Goal: Task Accomplishment & Management: Manage account settings

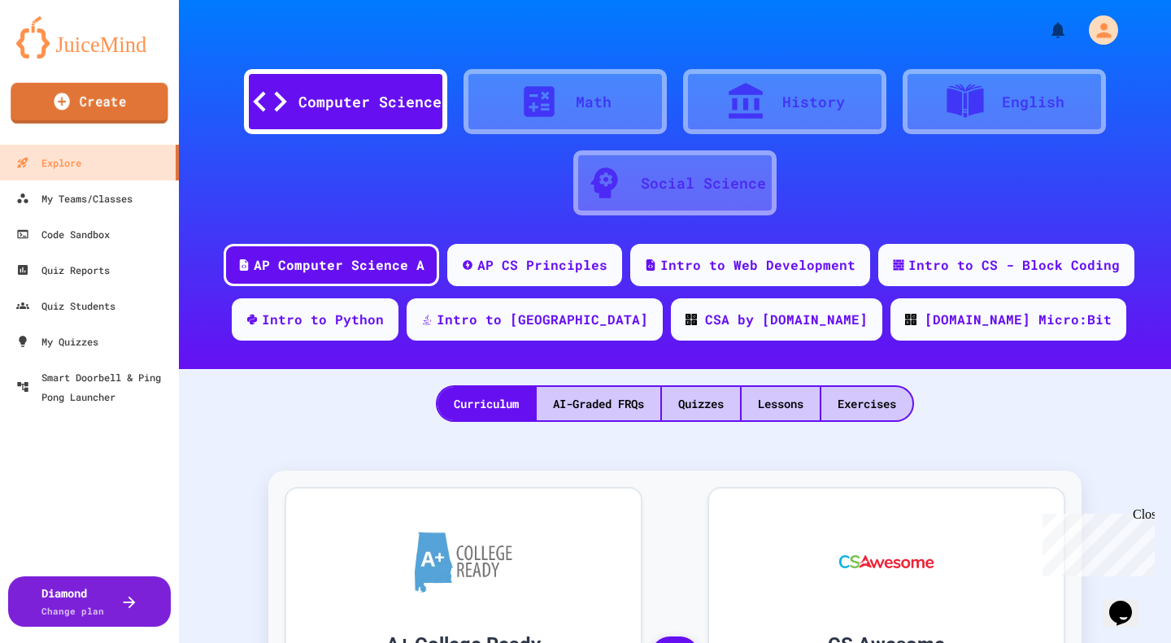
click at [113, 105] on link "Create" at bounding box center [90, 103] width 158 height 41
click at [868, 399] on div "Exercises" at bounding box center [866, 403] width 91 height 33
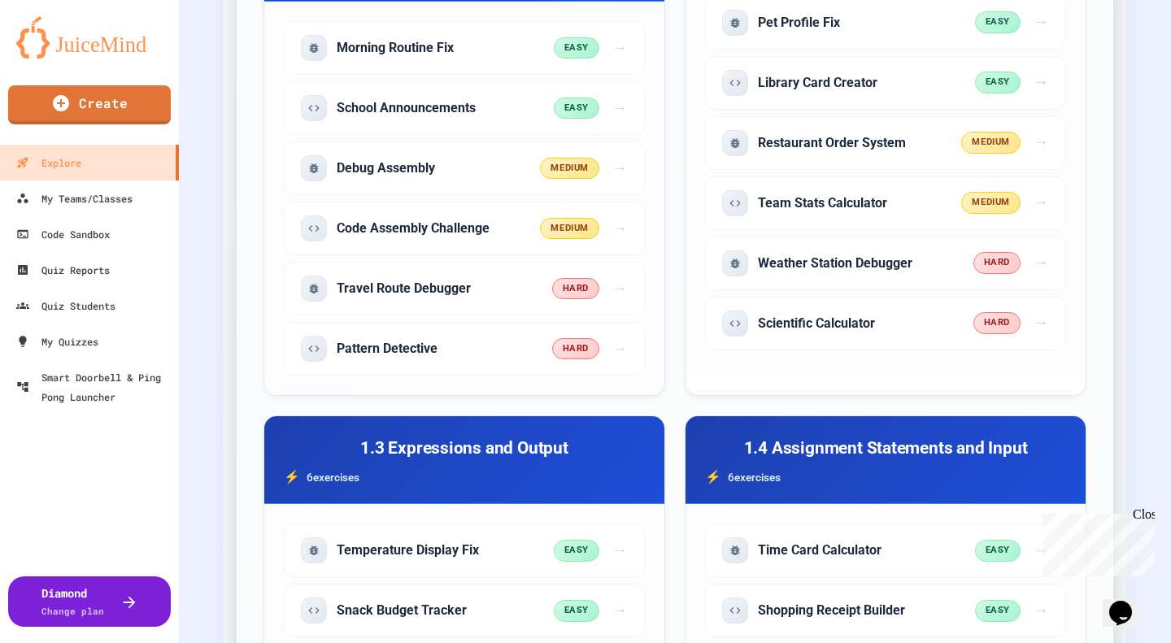
scroll to position [650, 0]
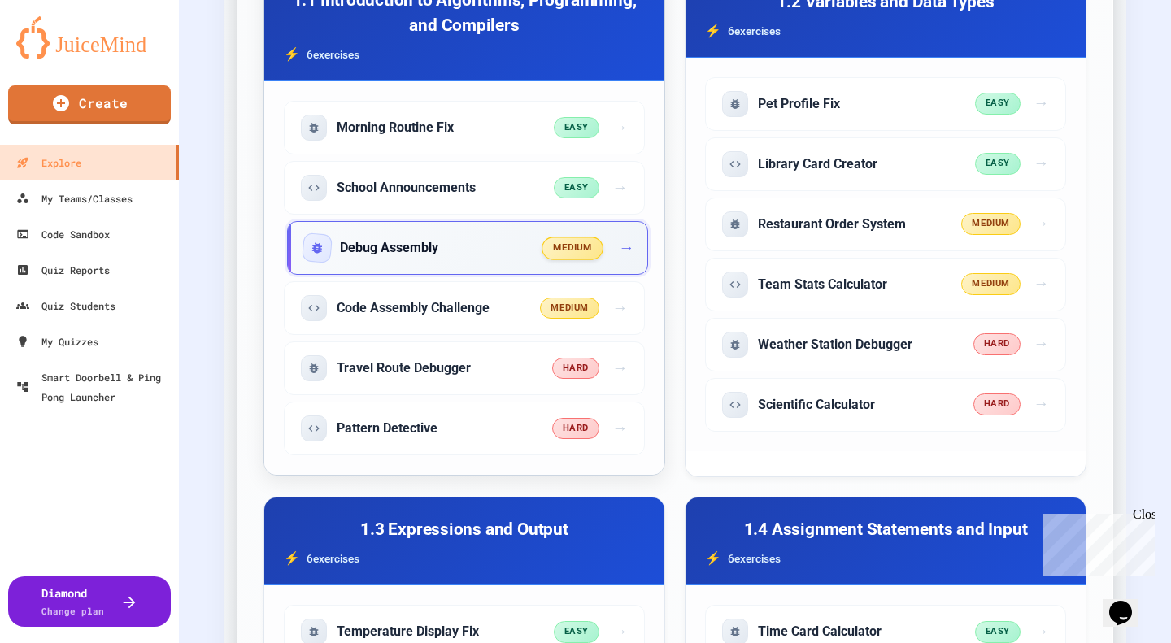
click at [435, 249] on h5 "Debug Assembly" at bounding box center [389, 248] width 98 height 18
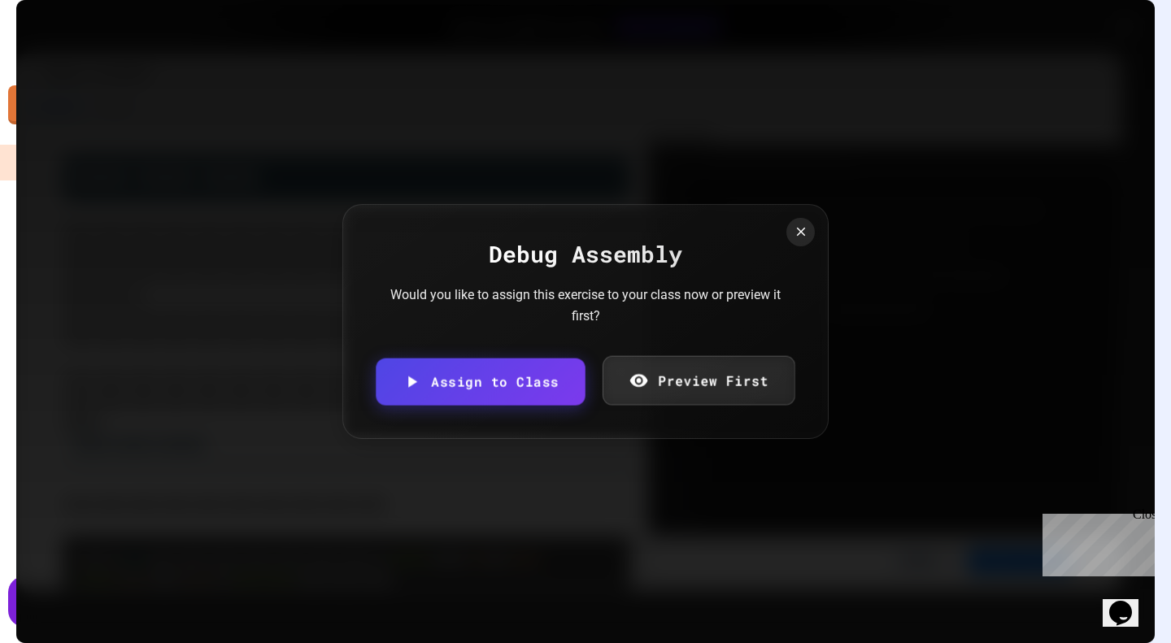
click at [702, 385] on link "Preview First" at bounding box center [698, 381] width 193 height 50
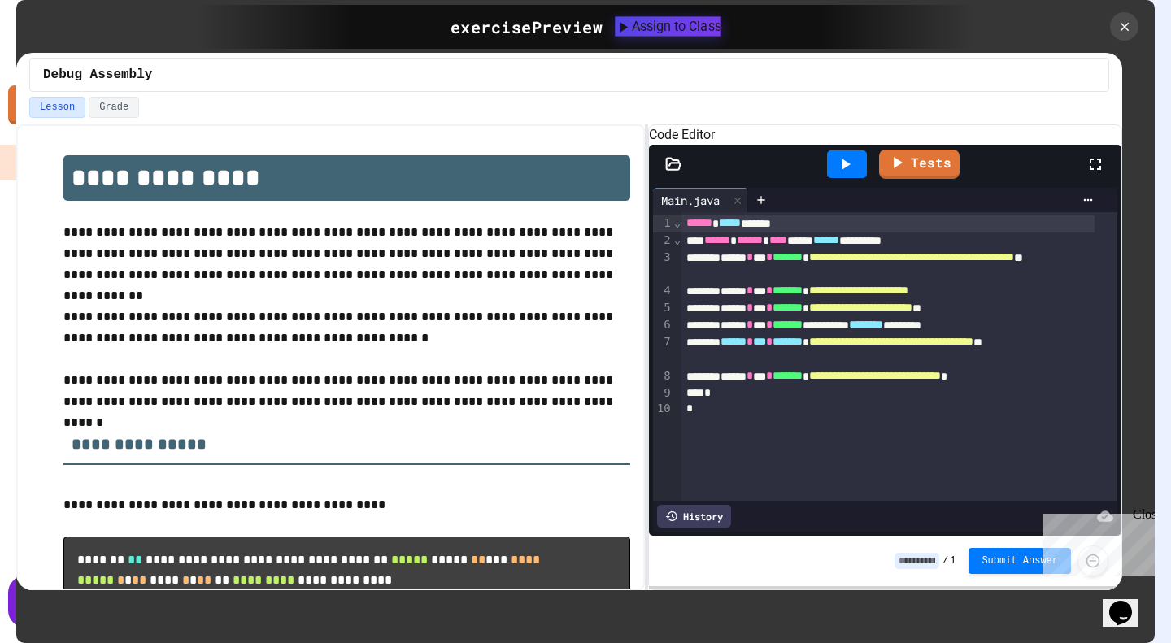
click at [687, 28] on div "Assign to Class" at bounding box center [669, 26] width 106 height 20
click at [599, 352] on body "We are updating our servers at 7PM EST [DATE]. [PERSON_NAME] should continue to…" at bounding box center [585, 321] width 1171 height 643
type input "**********"
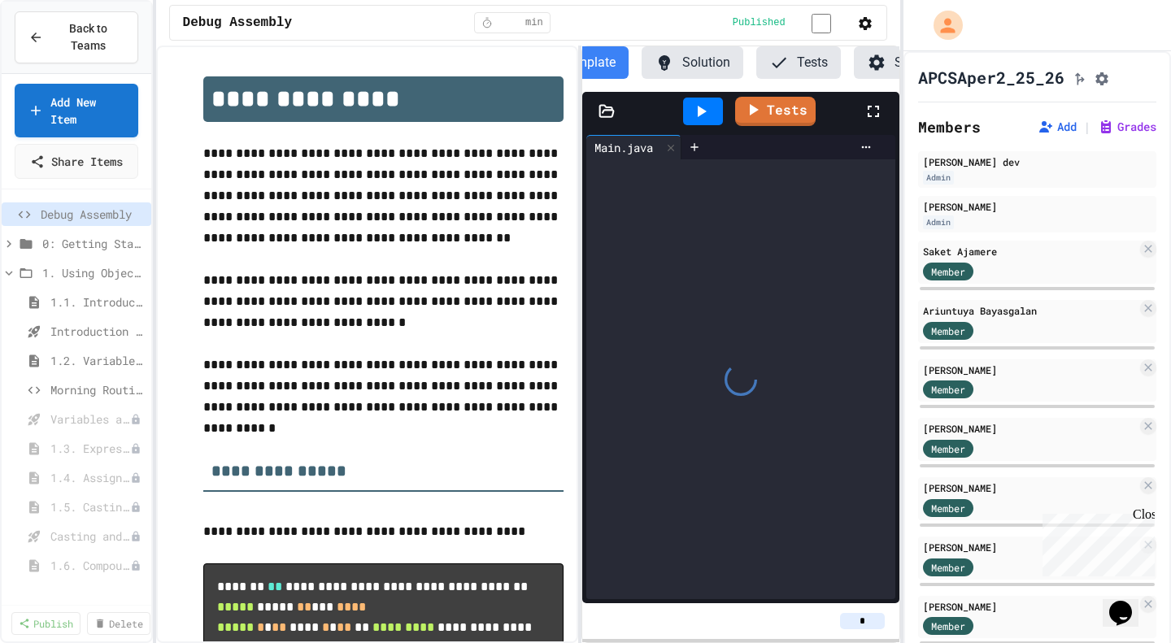
scroll to position [0, 89]
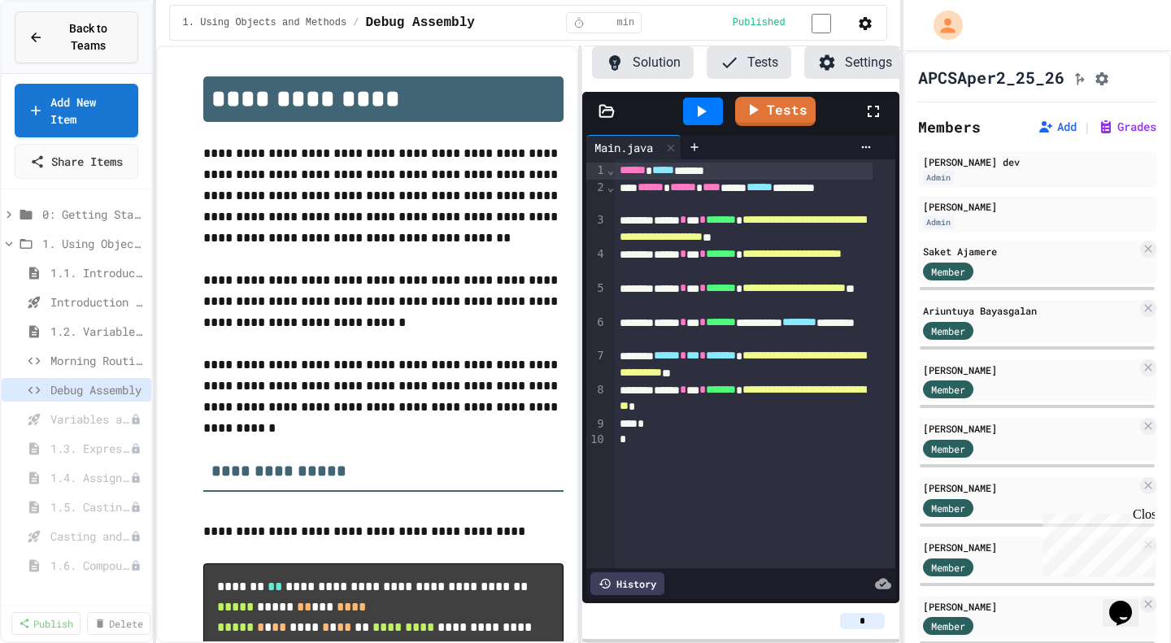
click at [64, 26] on span "Back to Teams" at bounding box center [89, 37] width 72 height 34
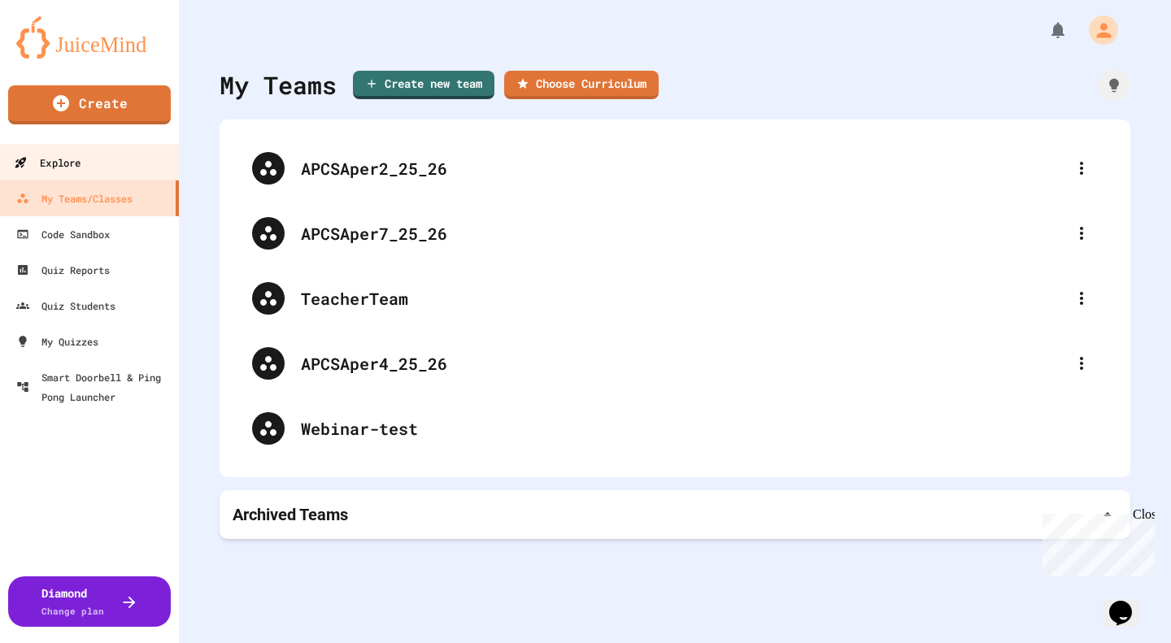
click at [66, 164] on div "Explore" at bounding box center [47, 163] width 67 height 20
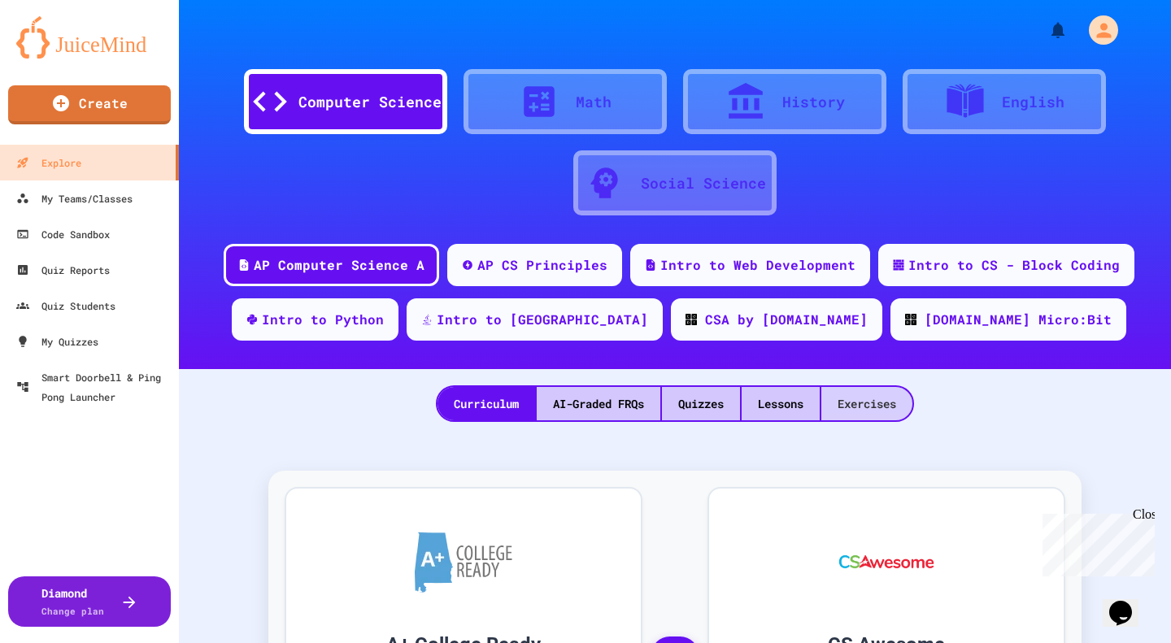
click at [861, 401] on div "Exercises" at bounding box center [866, 403] width 91 height 33
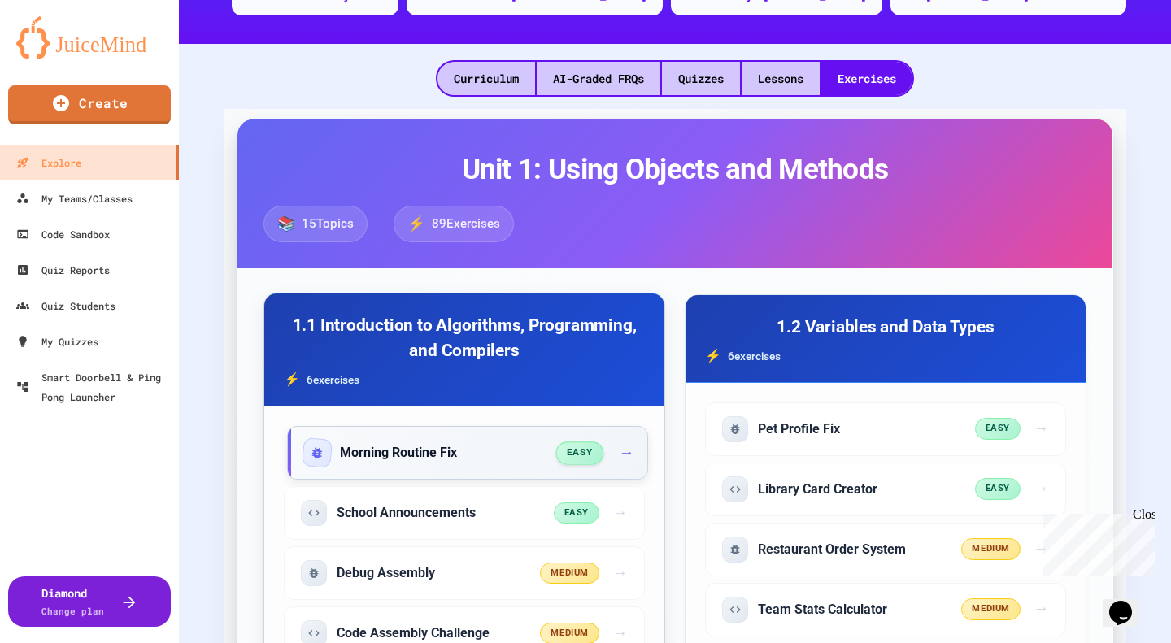
scroll to position [569, 0]
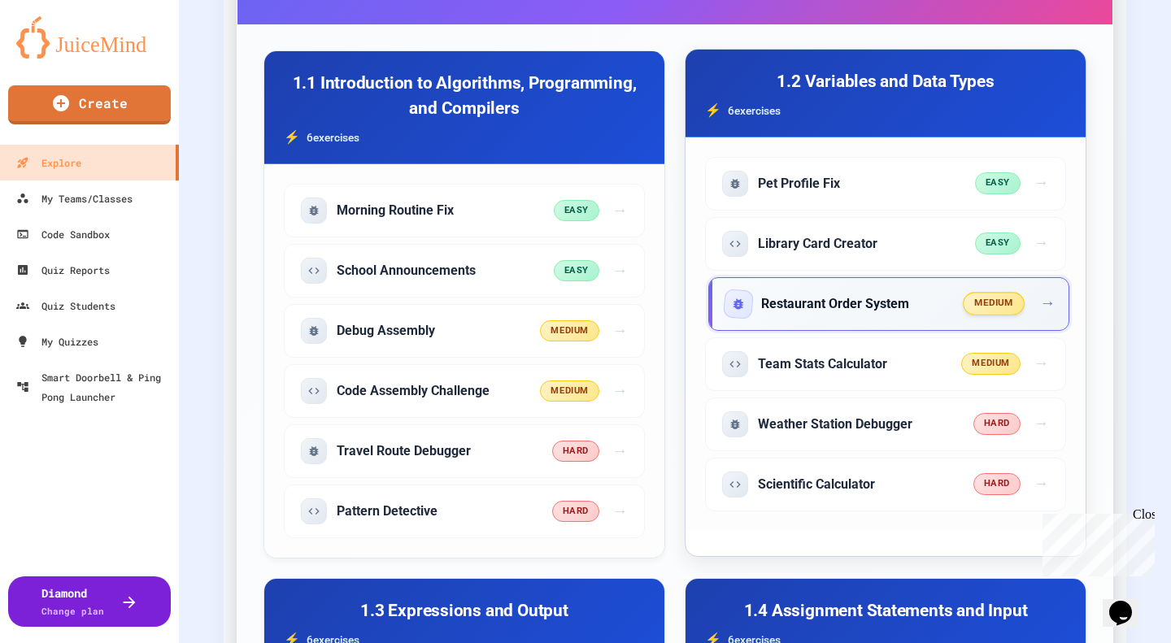
click at [919, 303] on div "Restaurant Order System" at bounding box center [844, 304] width 239 height 26
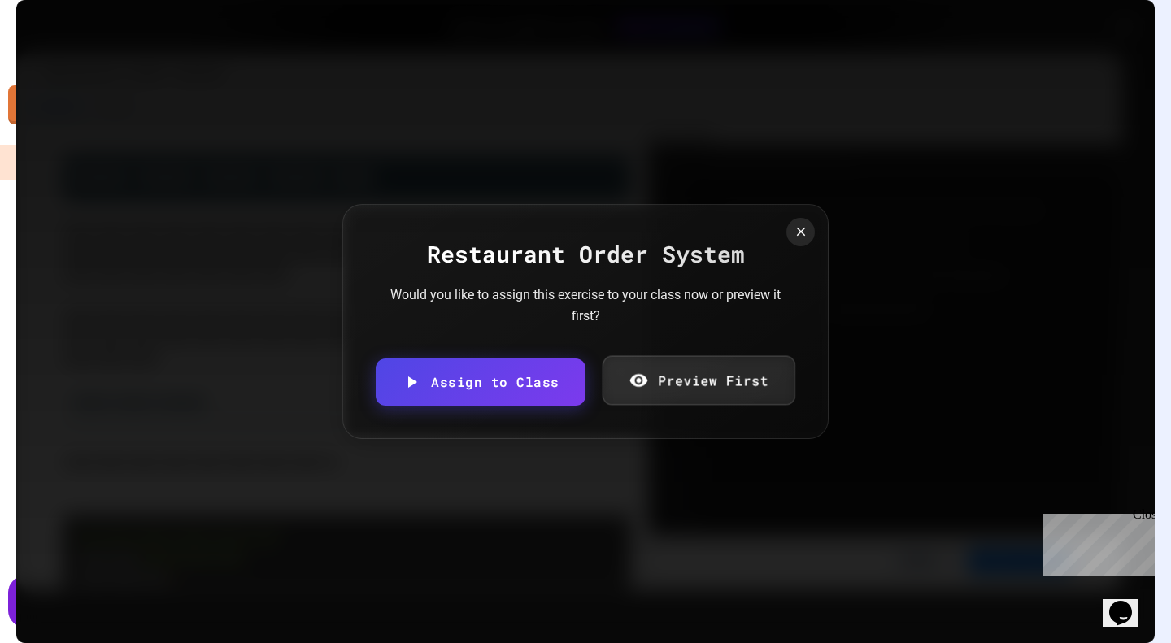
click at [707, 385] on link "Preview First" at bounding box center [698, 381] width 193 height 50
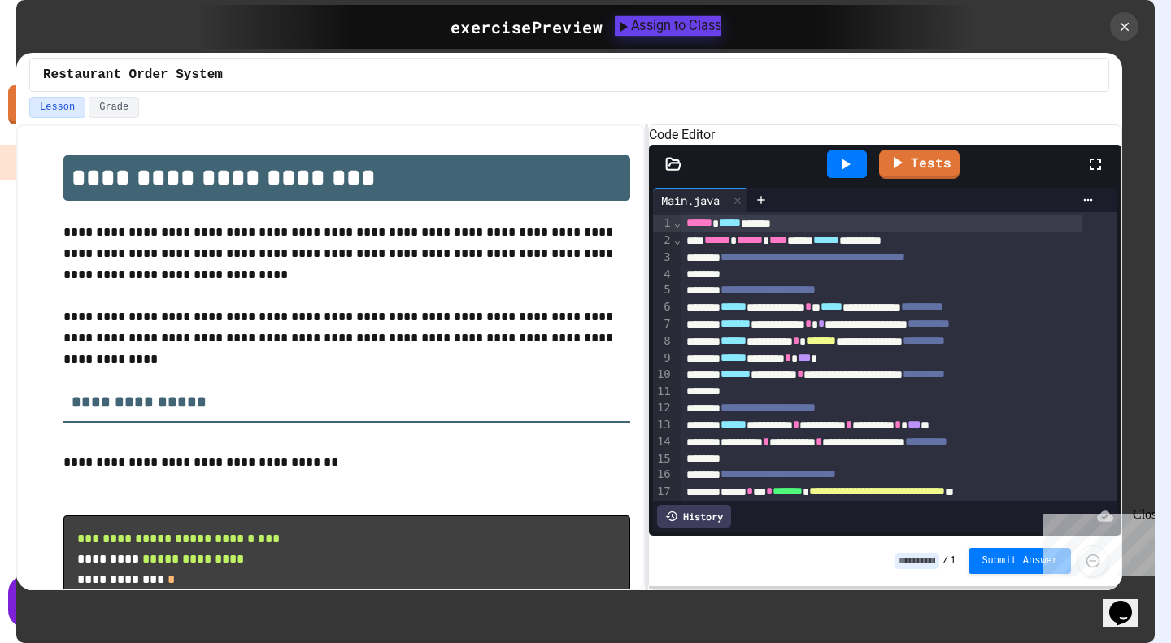
click at [693, 24] on div "Assign to Class" at bounding box center [668, 26] width 107 height 20
click at [563, 365] on body "We are updating our servers at 7PM EST [DATE]. [PERSON_NAME] should continue to…" at bounding box center [585, 321] width 1171 height 643
type input "**********"
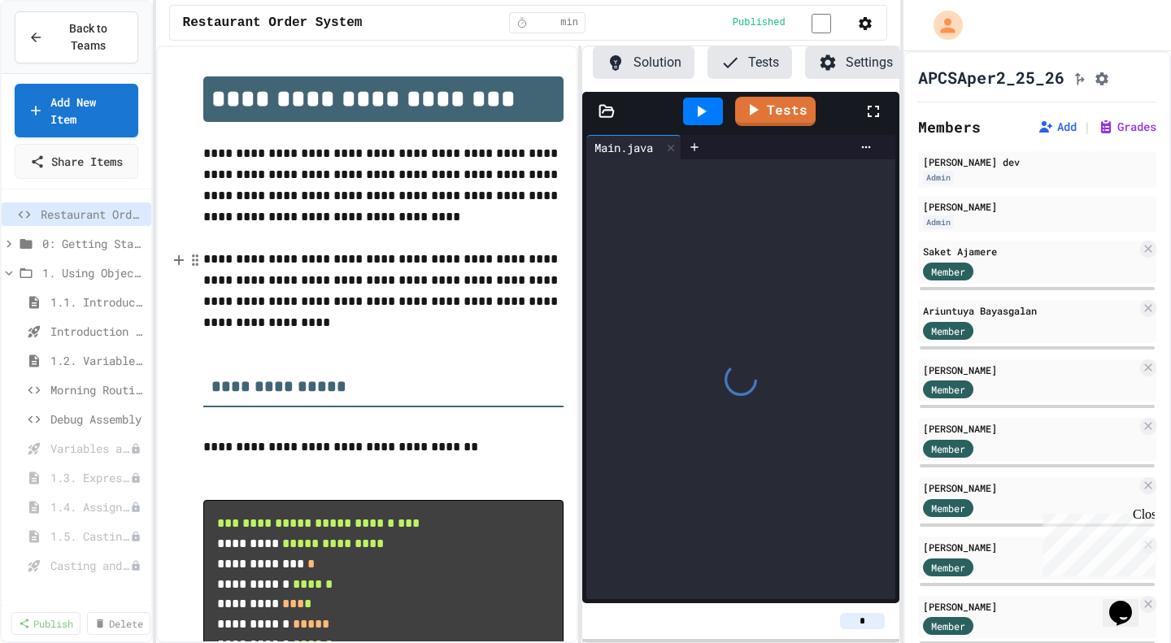
scroll to position [0, 89]
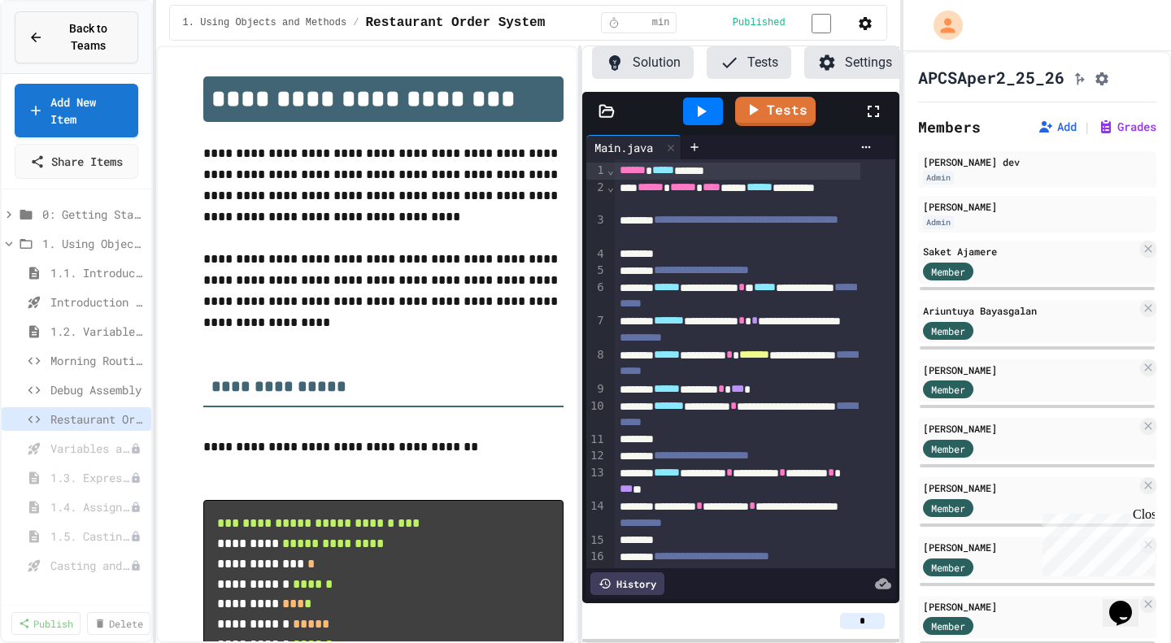
click at [92, 37] on span "Back to Teams" at bounding box center [89, 37] width 72 height 34
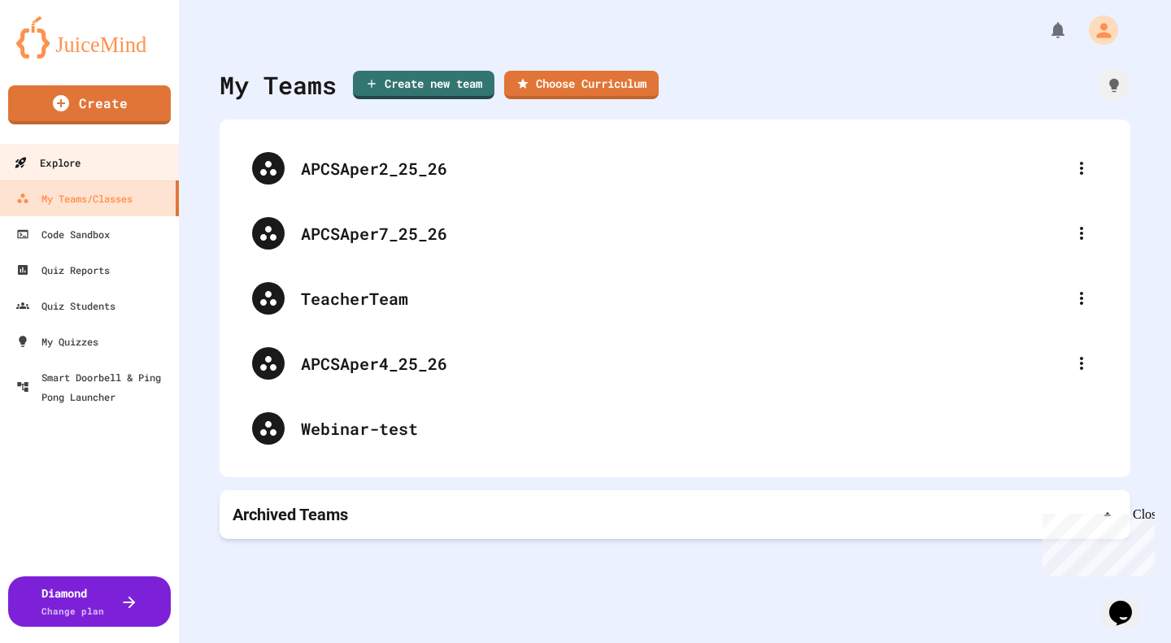
click at [73, 156] on div "Explore" at bounding box center [47, 163] width 67 height 20
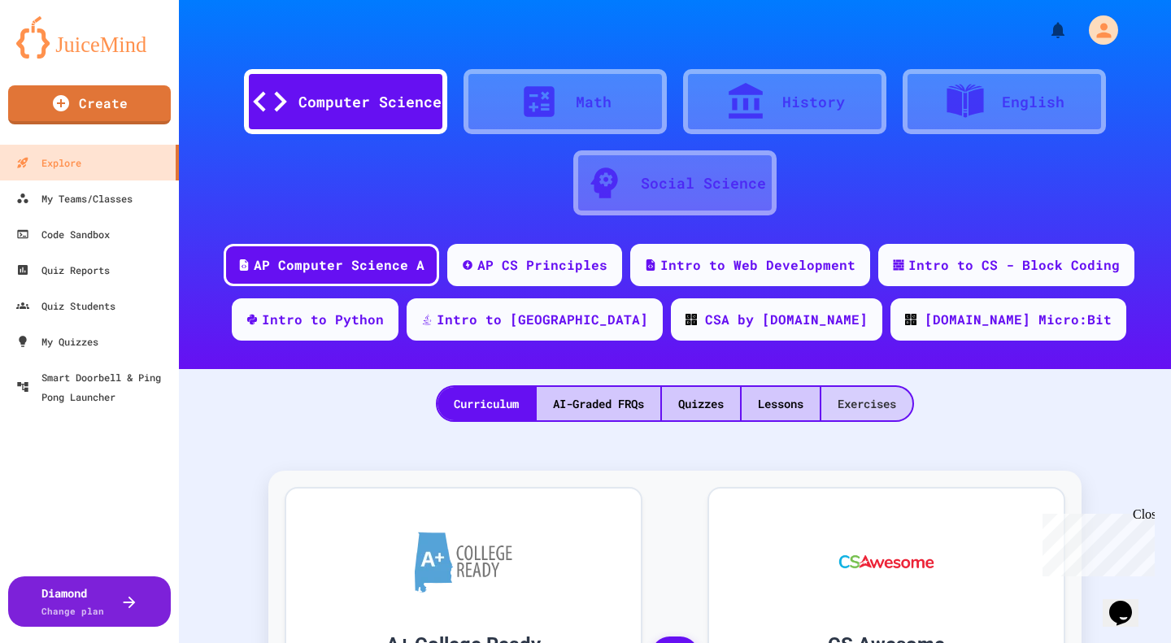
click at [892, 403] on div "Exercises" at bounding box center [866, 403] width 91 height 33
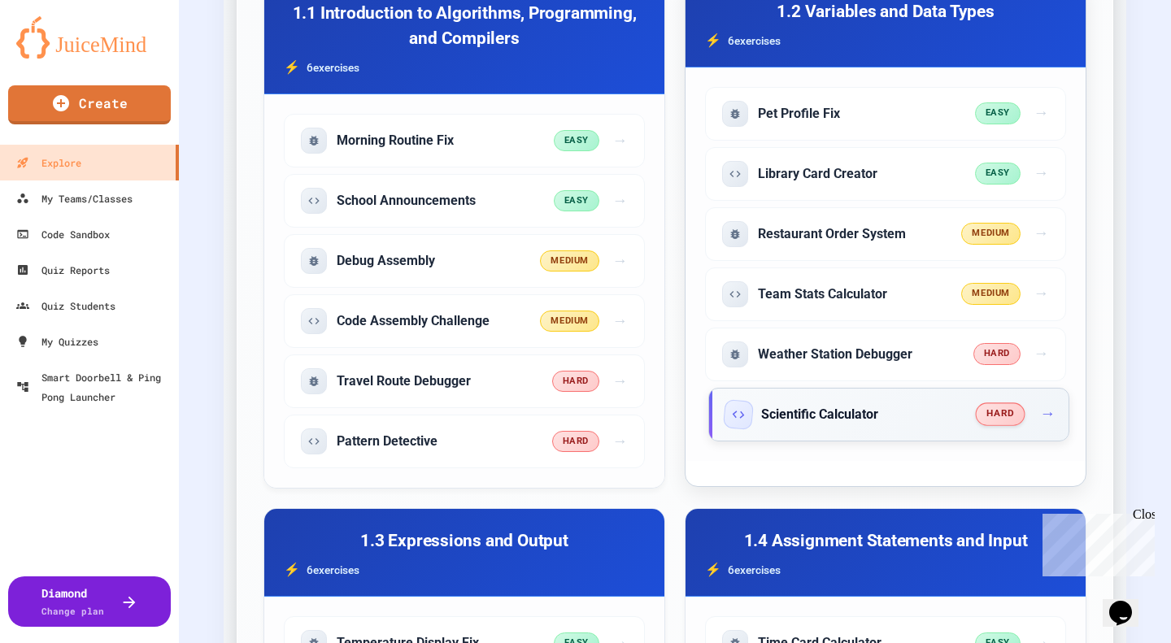
scroll to position [650, 0]
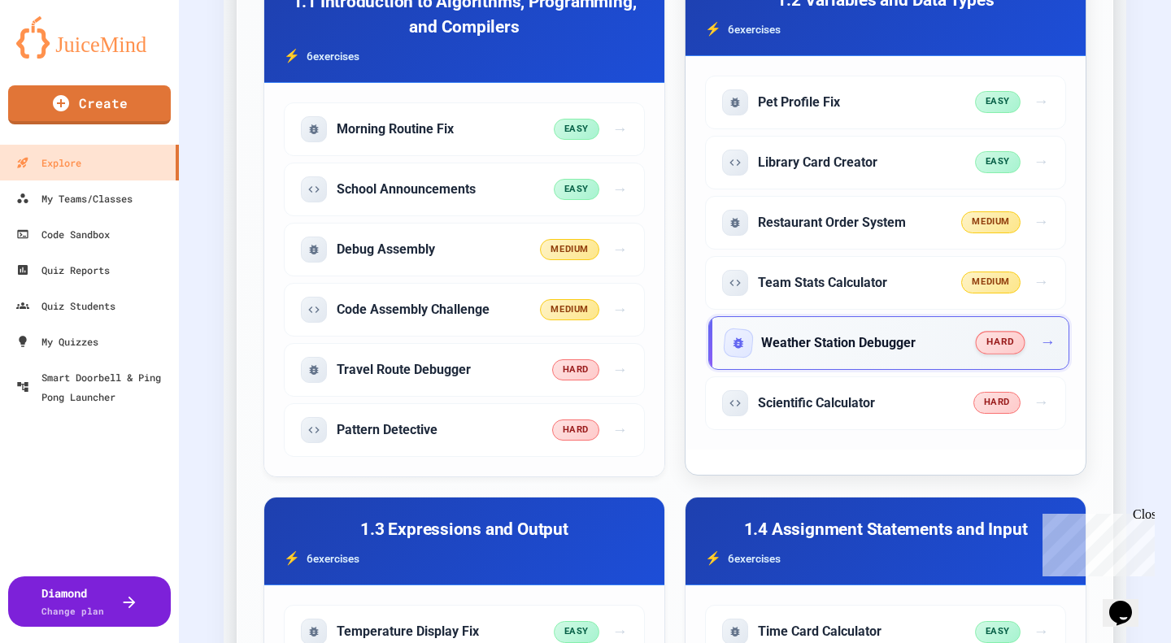
click at [929, 348] on div "Weather Station Debugger" at bounding box center [850, 343] width 251 height 26
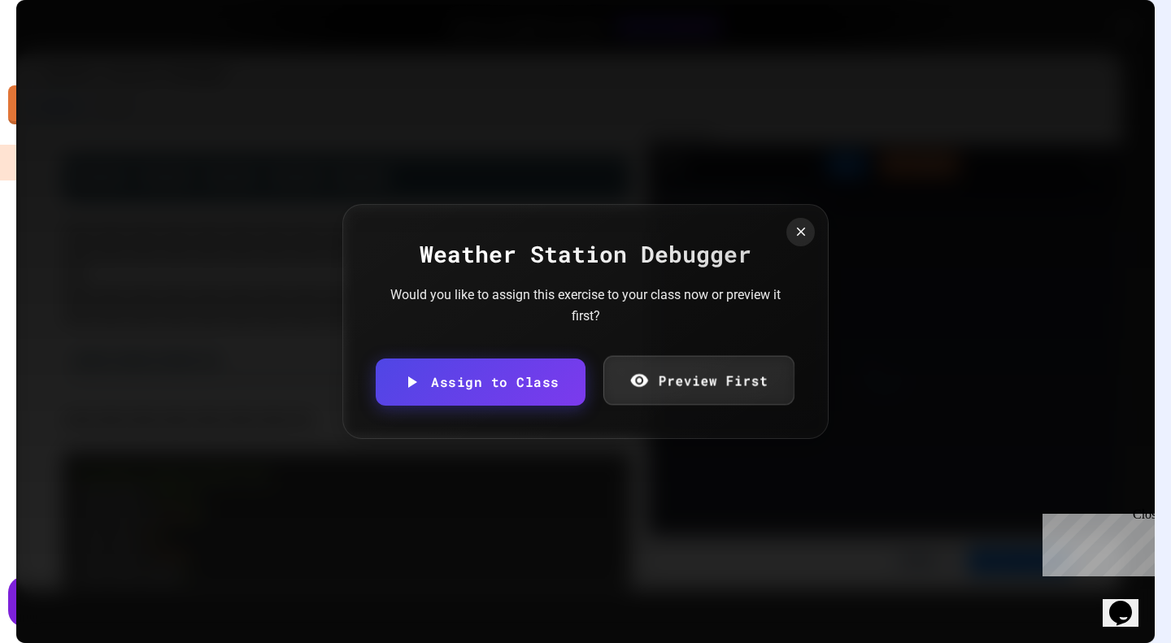
click at [662, 380] on link "Preview First" at bounding box center [698, 381] width 191 height 50
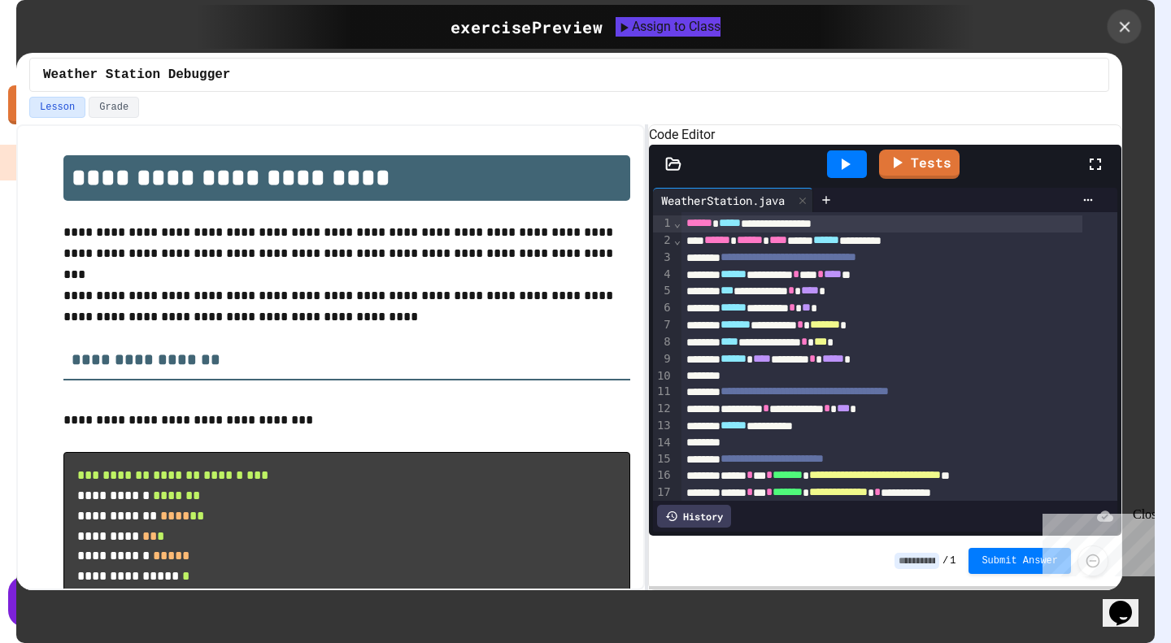
click at [1125, 28] on icon at bounding box center [1125, 27] width 18 height 18
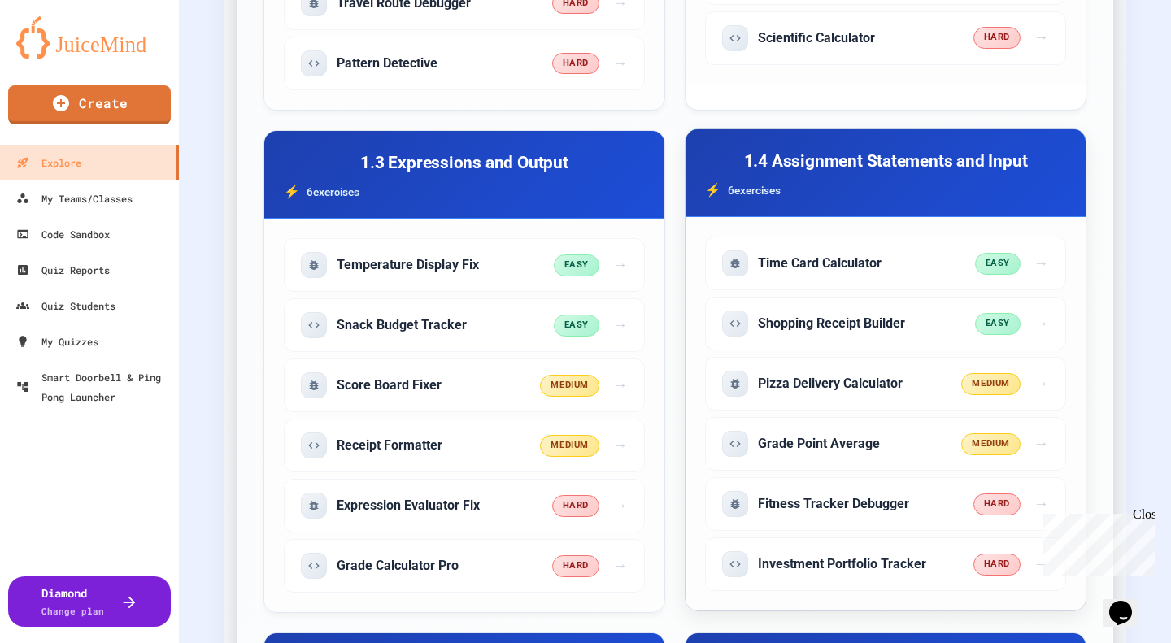
scroll to position [1057, 0]
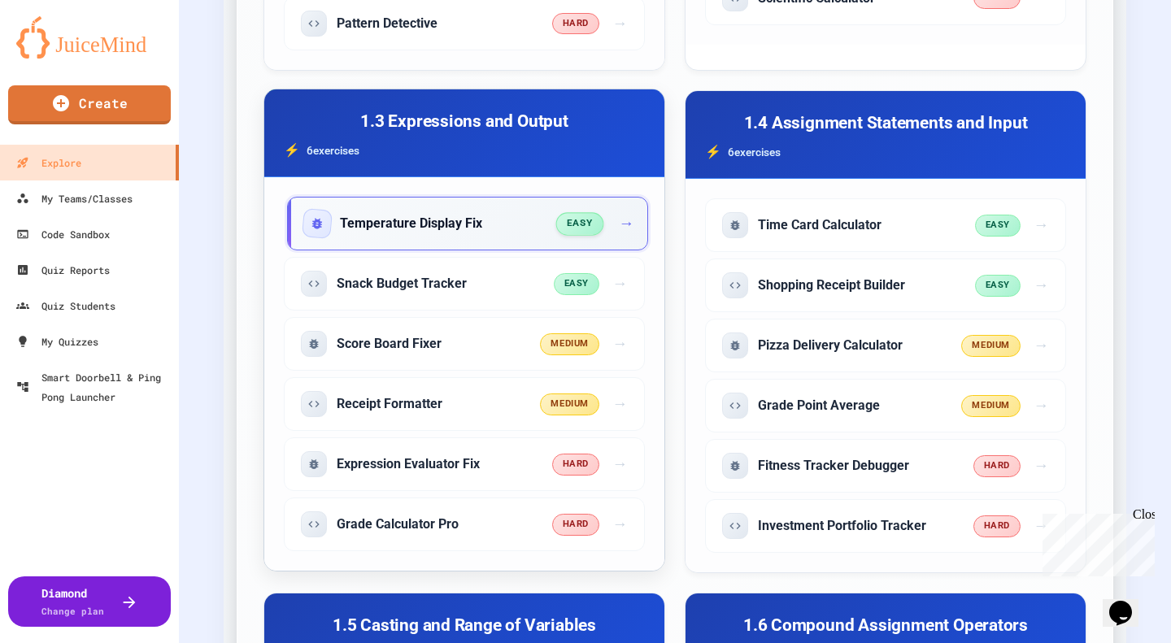
click at [500, 218] on div "Temperature Display Fix" at bounding box center [430, 224] width 253 height 26
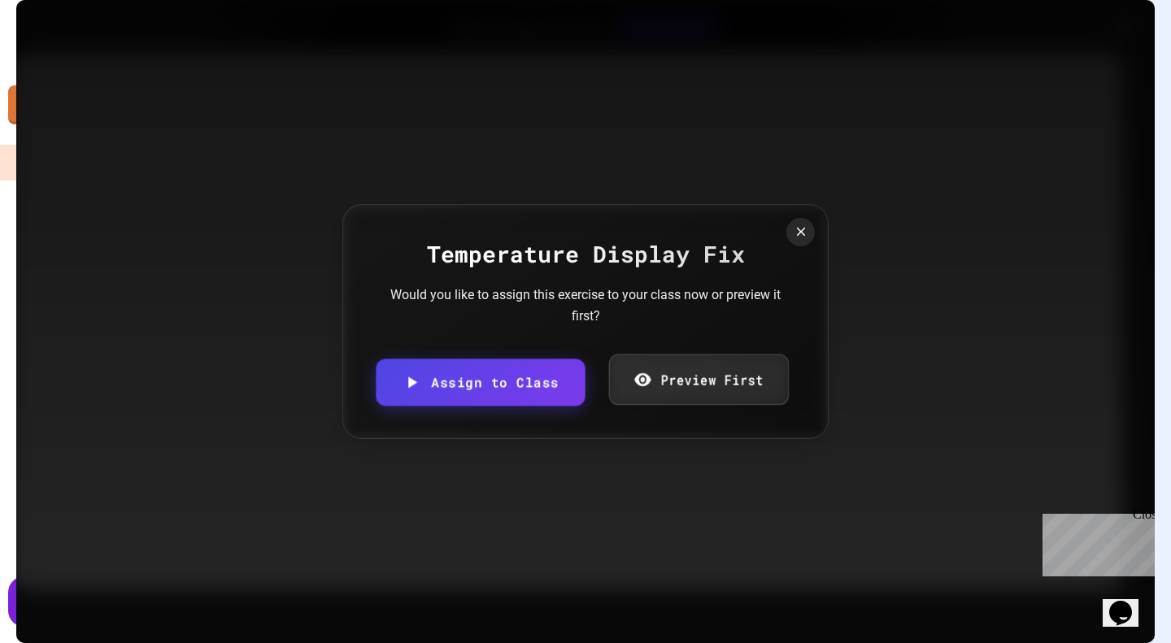
click at [700, 385] on link "Preview First" at bounding box center [698, 380] width 180 height 50
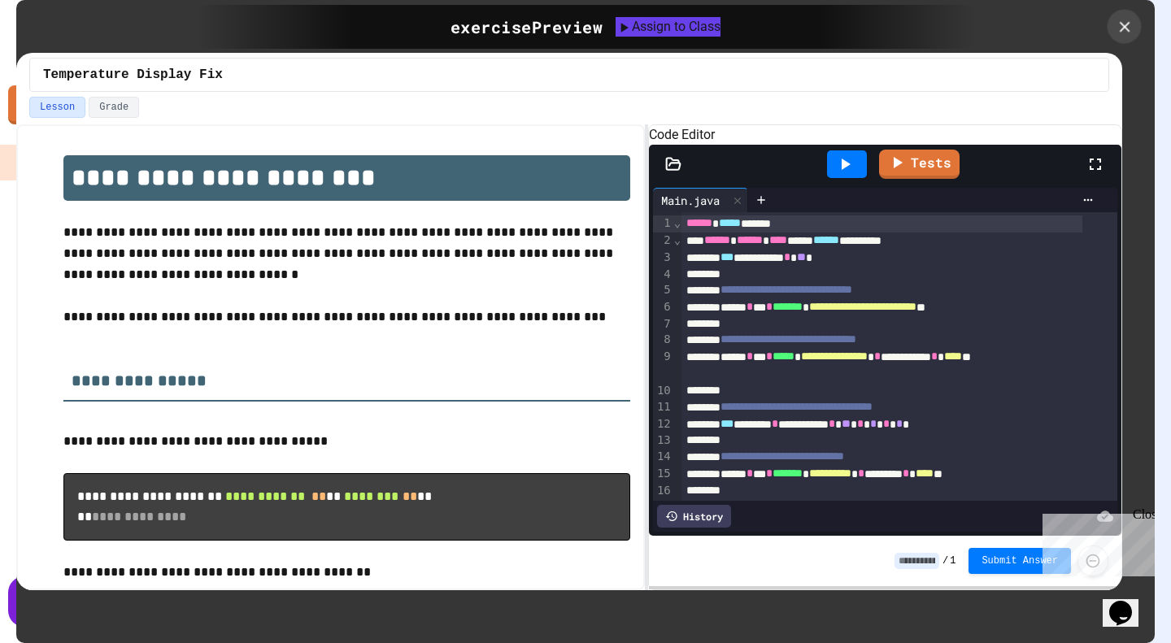
click at [1122, 29] on icon at bounding box center [1125, 27] width 18 height 18
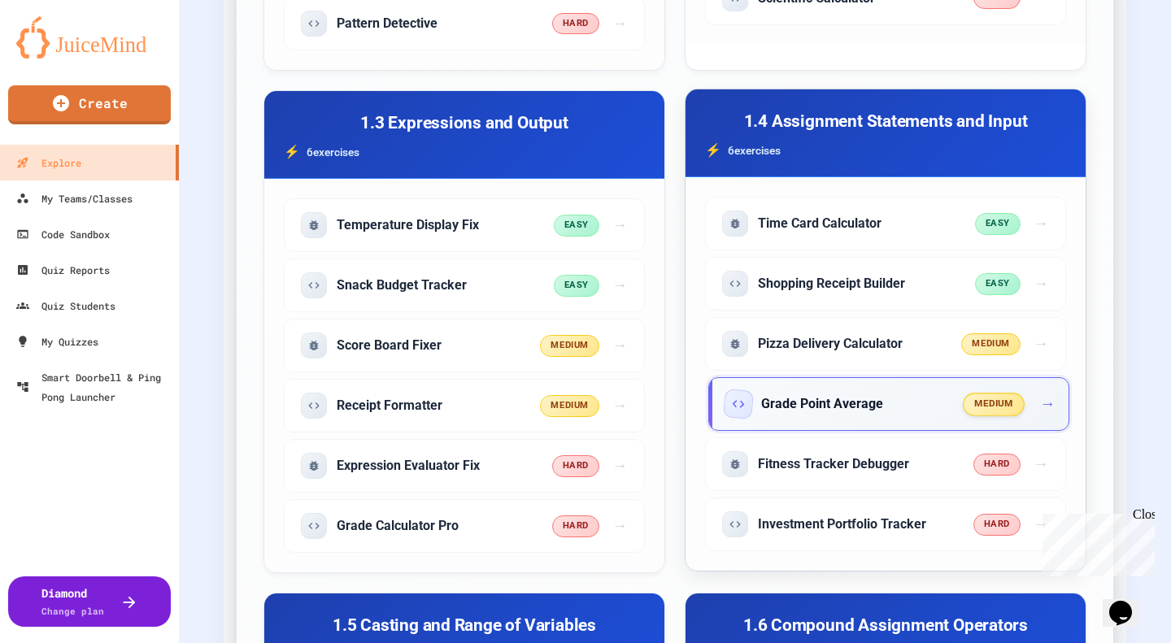
click at [830, 411] on h5 "Grade Point Average" at bounding box center [822, 404] width 122 height 18
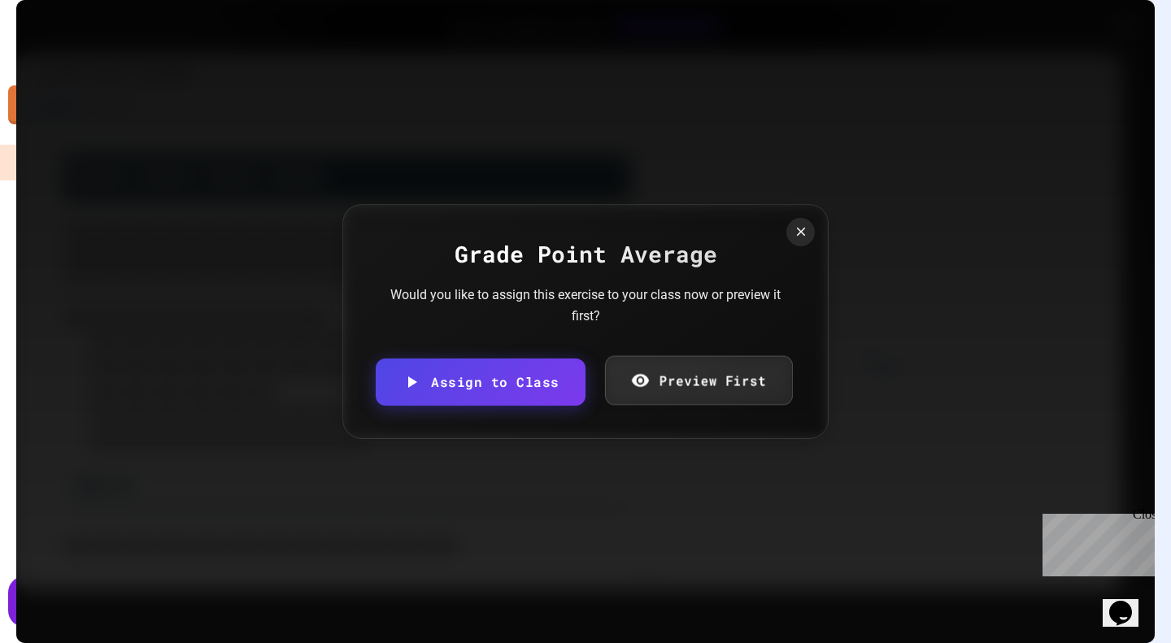
click at [706, 384] on link "Preview First" at bounding box center [698, 381] width 188 height 50
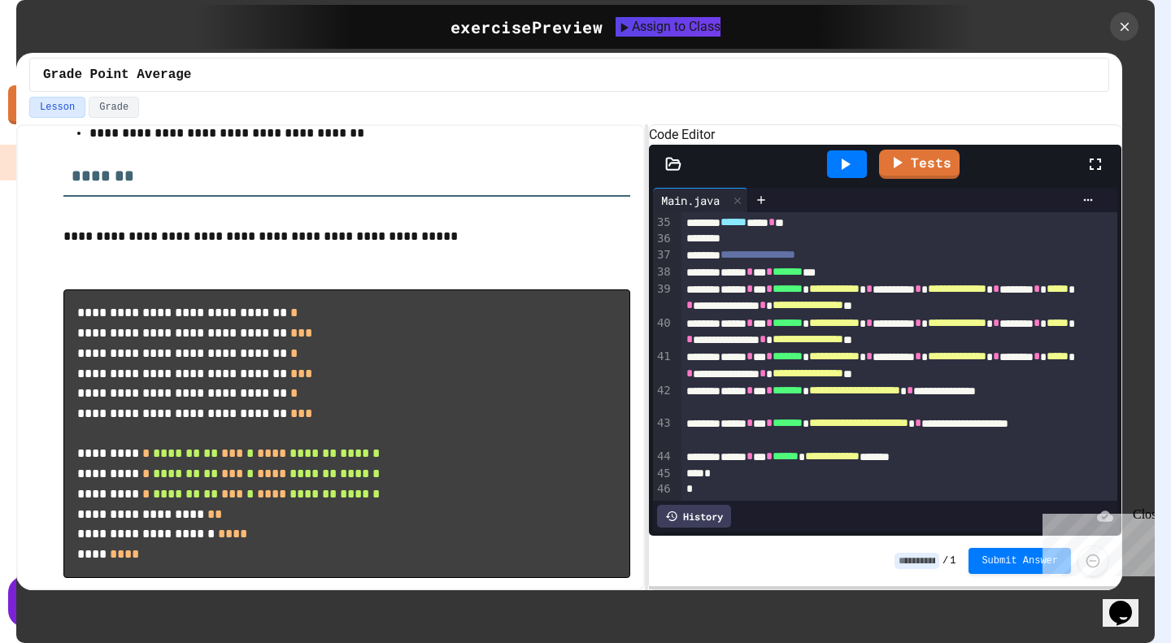
scroll to position [325, 0]
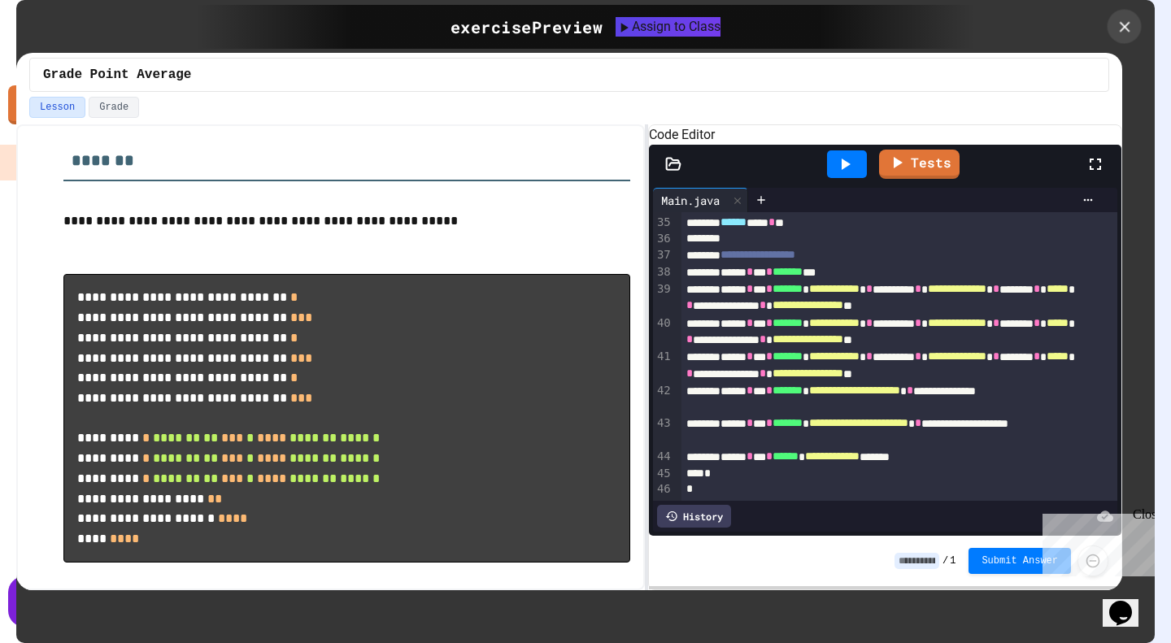
drag, startPoint x: 1127, startPoint y: 31, endPoint x: 1099, endPoint y: 63, distance: 42.1
click at [1128, 30] on icon at bounding box center [1125, 27] width 18 height 18
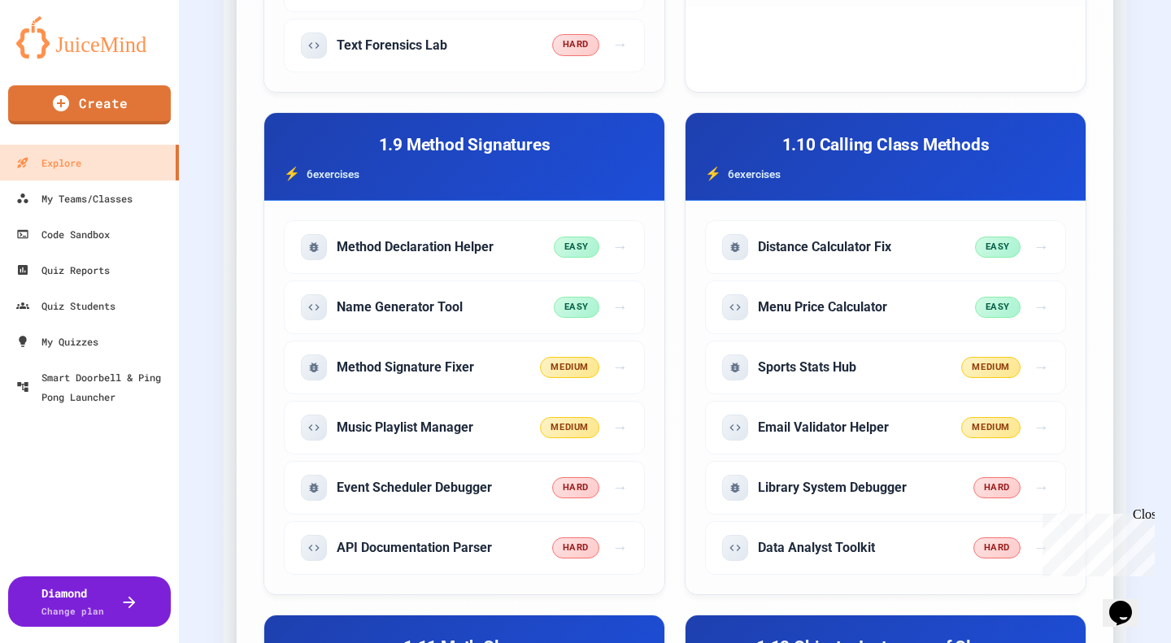
scroll to position [2602, 0]
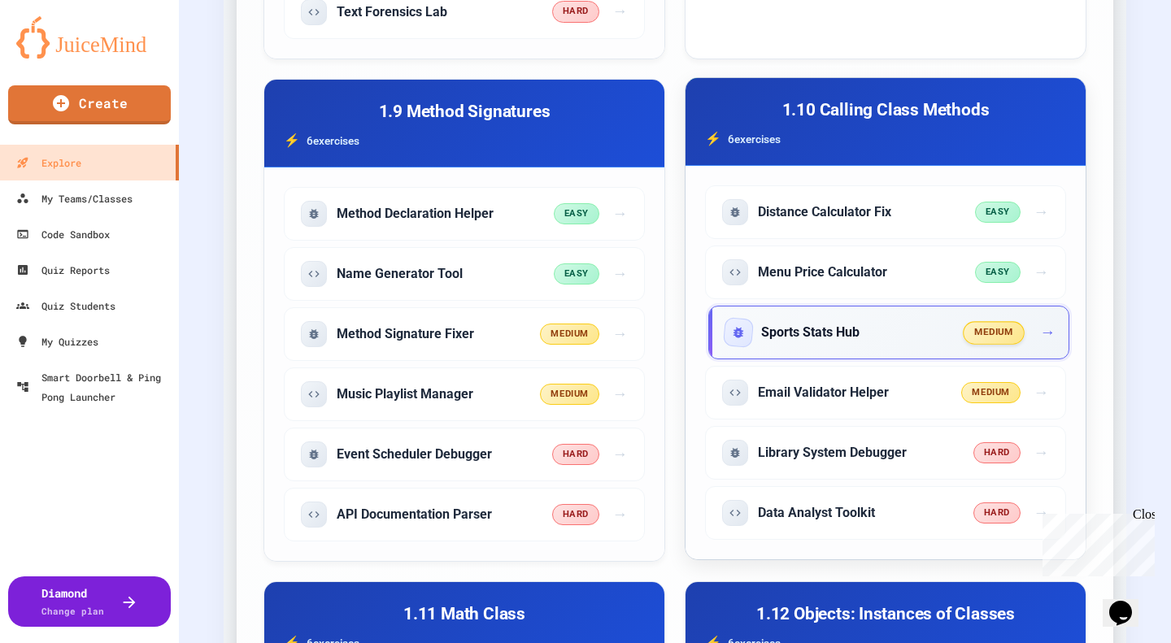
click at [873, 325] on div "Sports Stats Hub" at bounding box center [844, 333] width 239 height 26
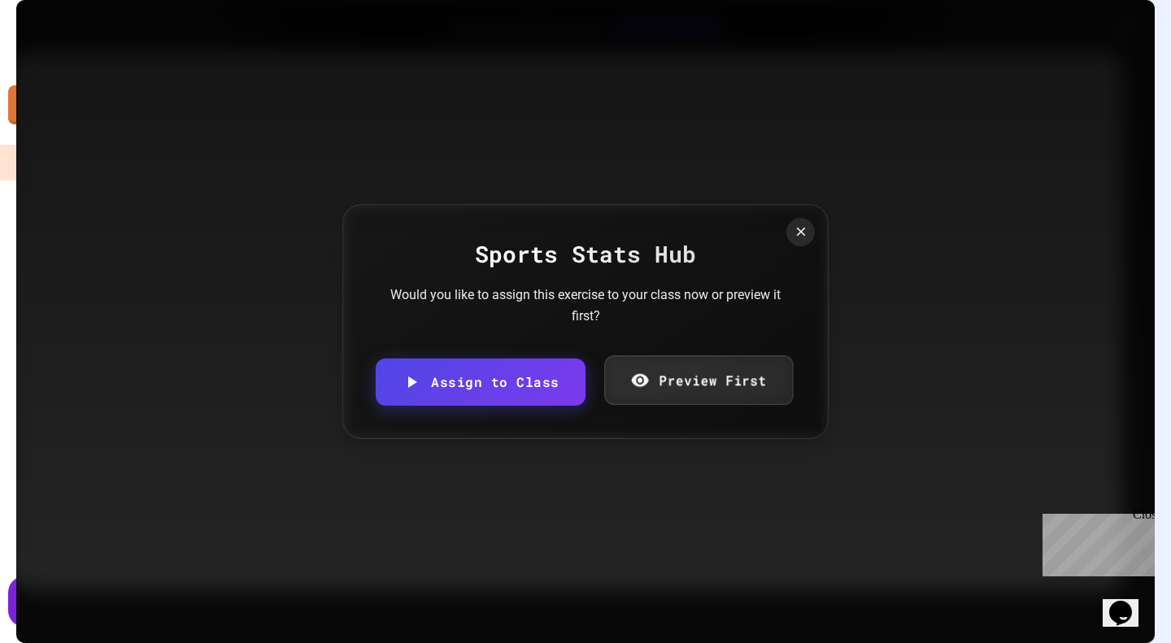
click at [716, 388] on link "Preview First" at bounding box center [698, 380] width 189 height 50
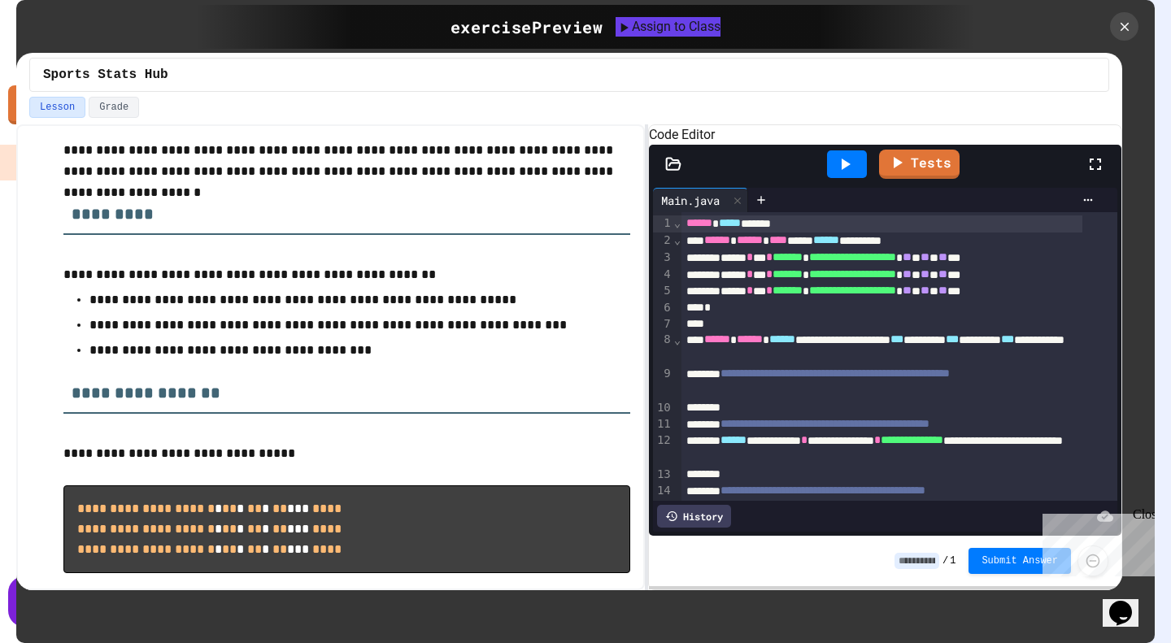
scroll to position [343, 0]
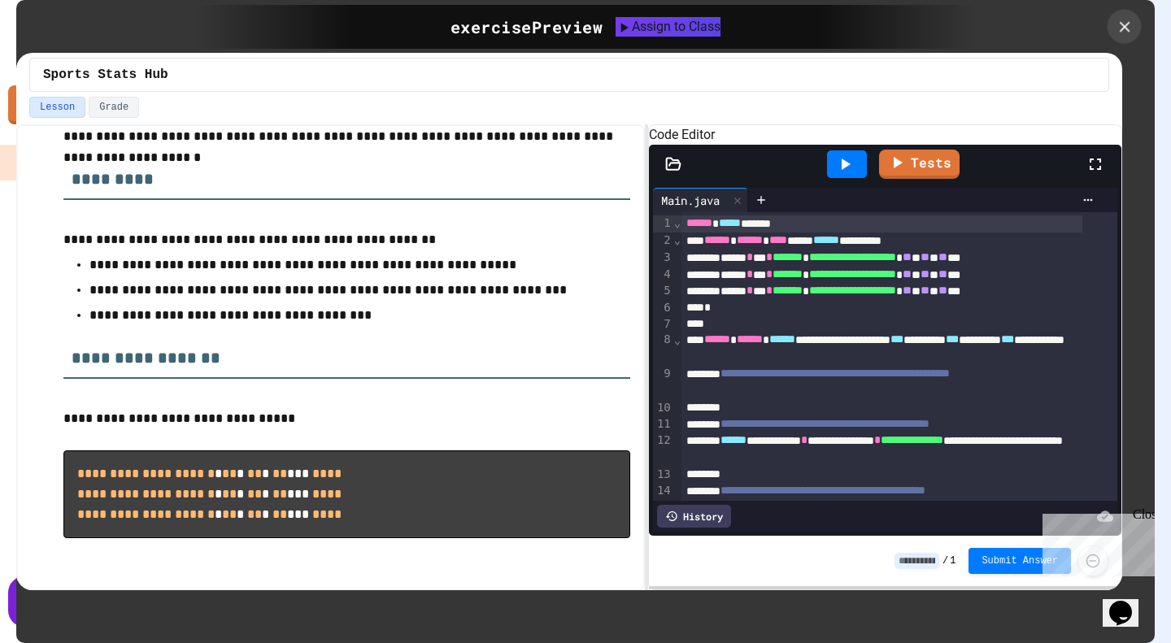
click at [1122, 28] on icon at bounding box center [1124, 26] width 11 height 11
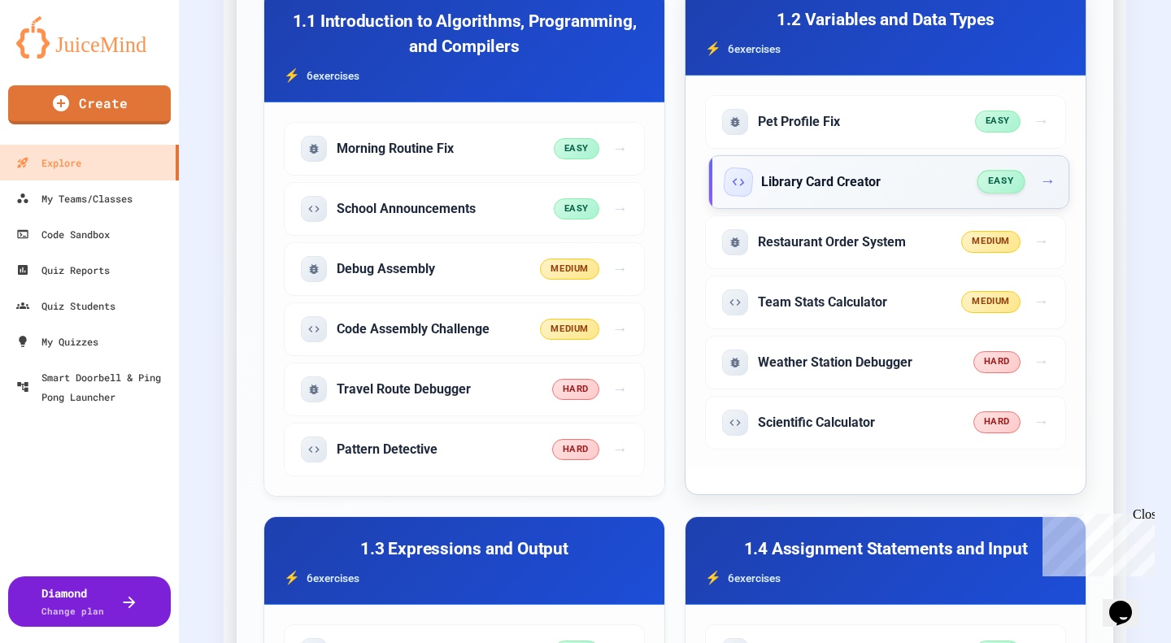
scroll to position [488, 0]
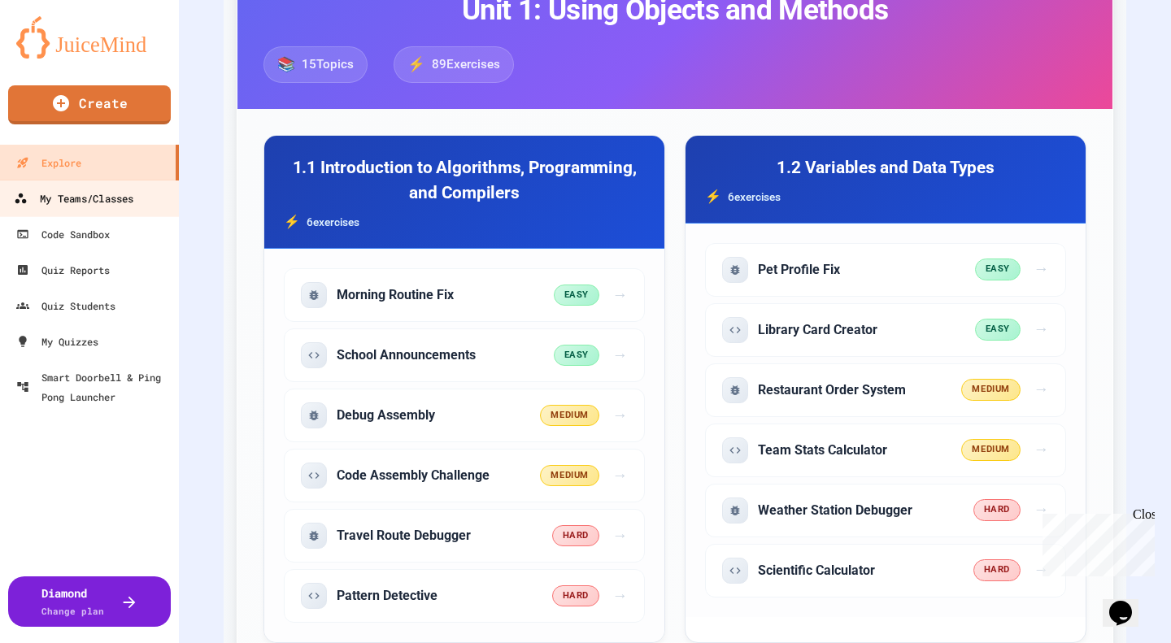
click at [80, 202] on div "My Teams/Classes" at bounding box center [74, 199] width 120 height 20
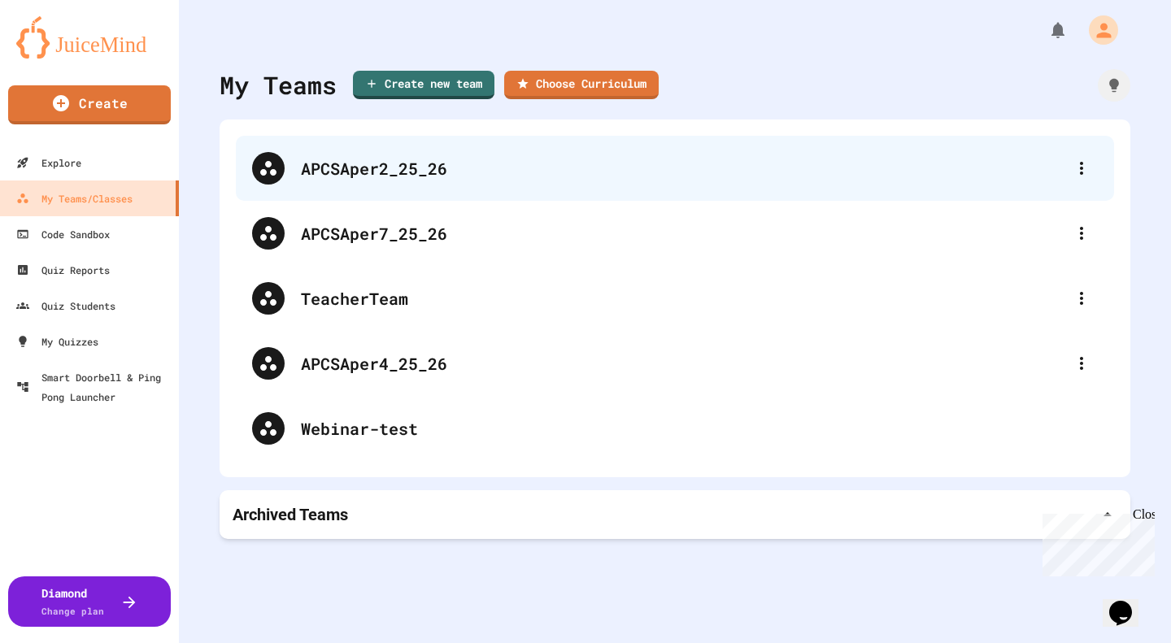
click at [399, 167] on div "APCSAper2_25_26" at bounding box center [683, 168] width 764 height 24
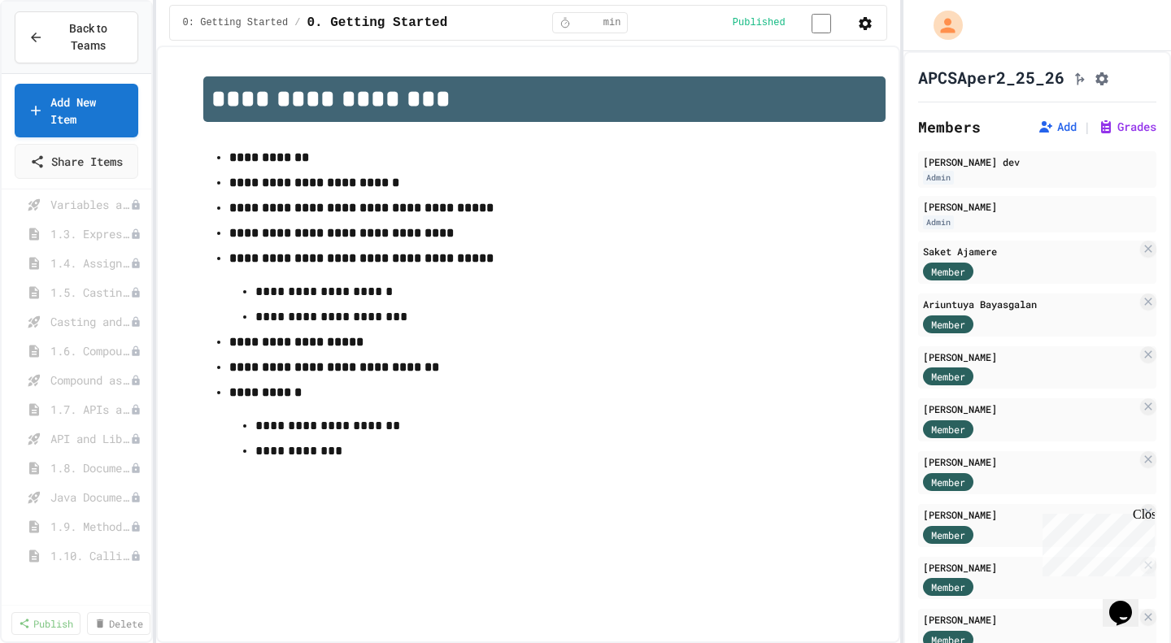
scroll to position [81, 0]
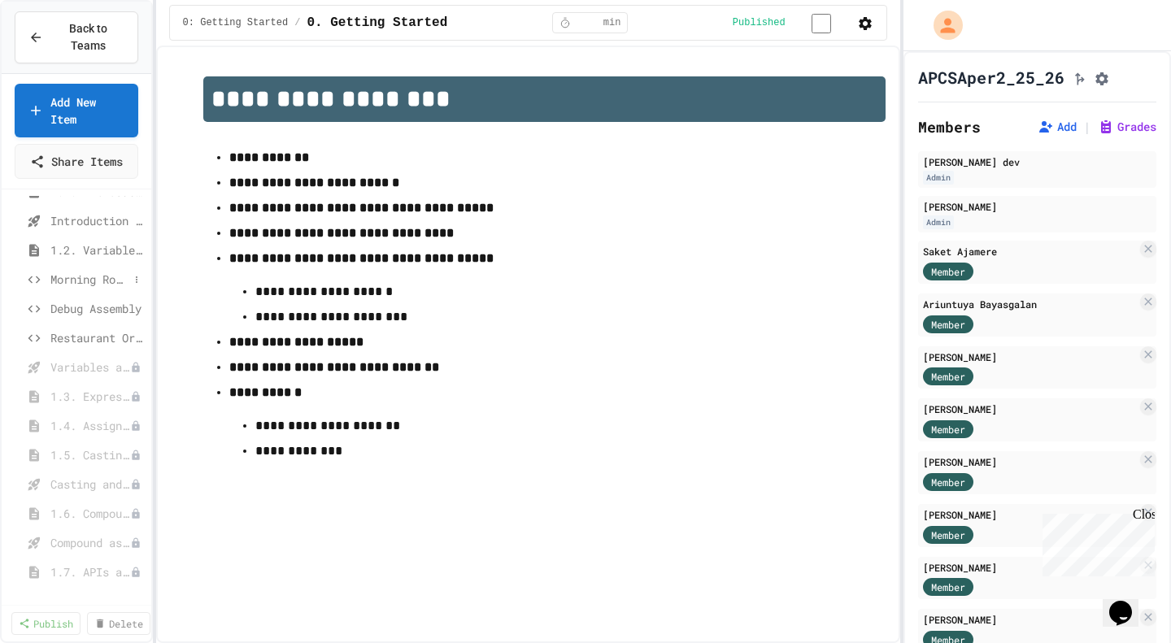
click at [89, 288] on span "Morning Routine Fix" at bounding box center [89, 279] width 78 height 17
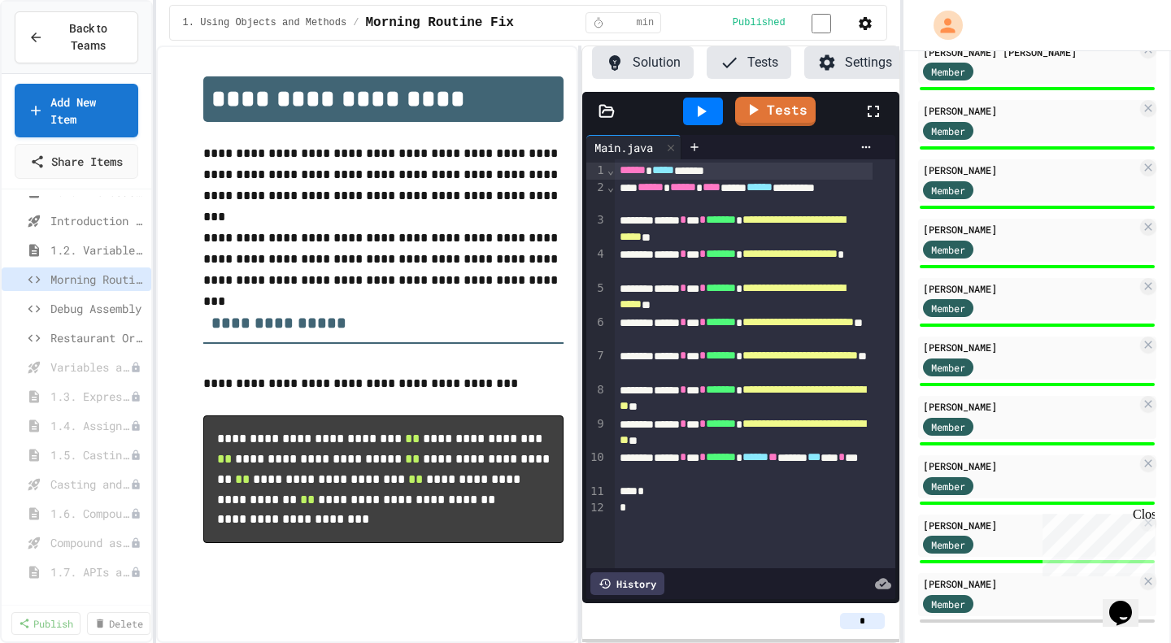
scroll to position [1346, 0]
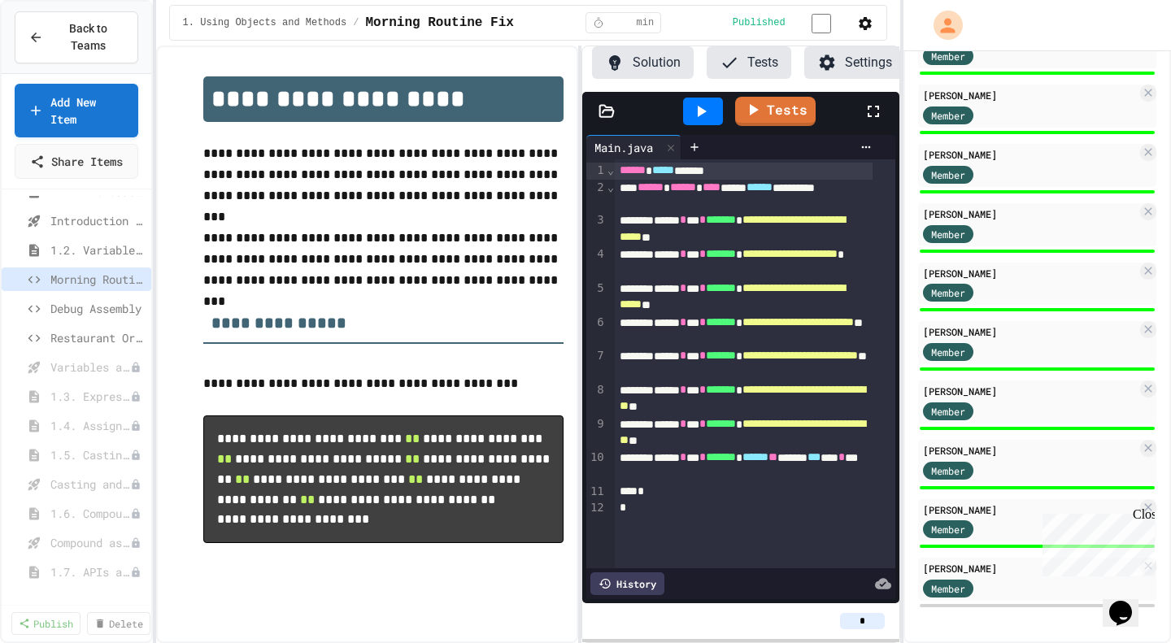
click at [1144, 512] on div "Close" at bounding box center [1143, 517] width 20 height 20
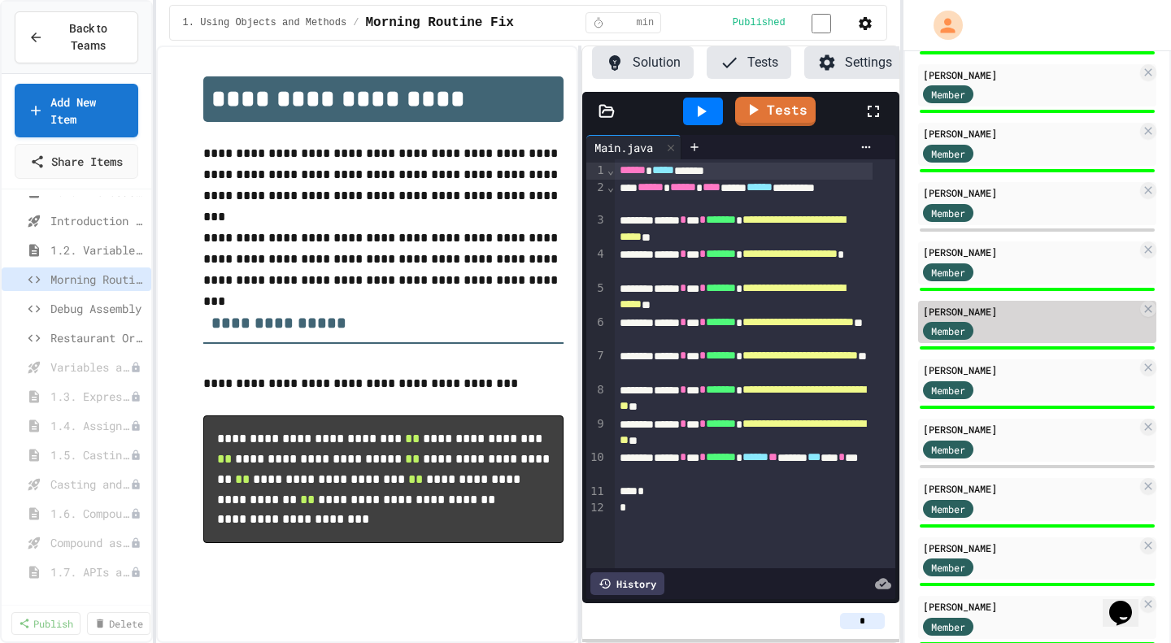
scroll to position [533, 0]
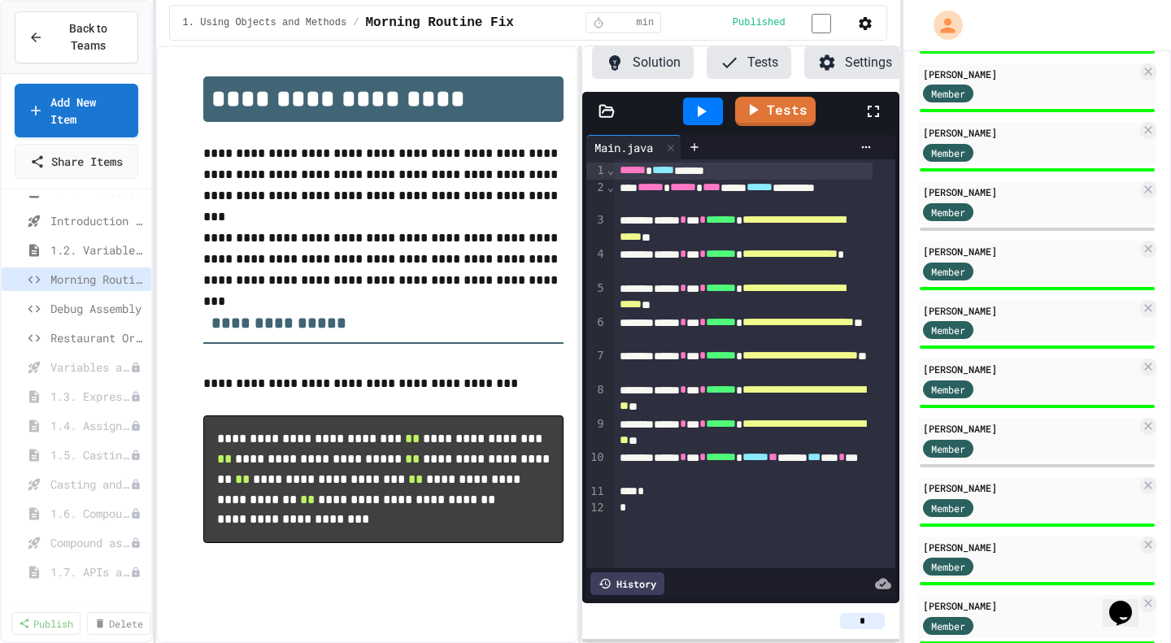
click at [651, 59] on button "Solution" at bounding box center [643, 62] width 102 height 33
click at [81, 317] on span "Debug Assembly" at bounding box center [89, 308] width 78 height 17
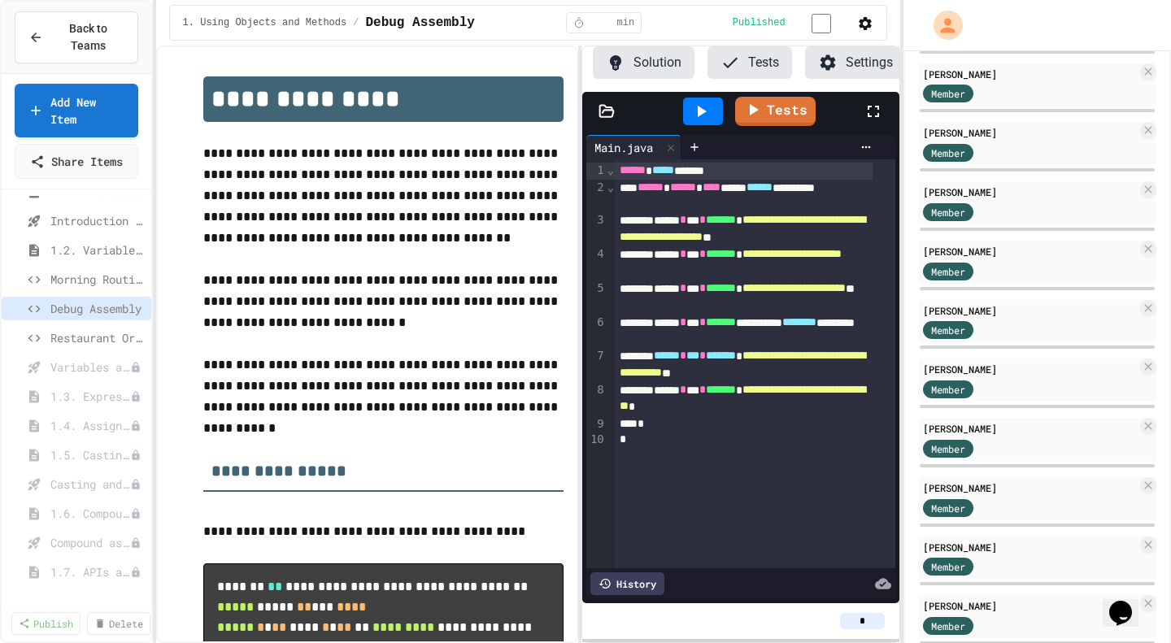
scroll to position [0, 89]
click at [78, 346] on span "Restaurant Order System" at bounding box center [89, 337] width 78 height 17
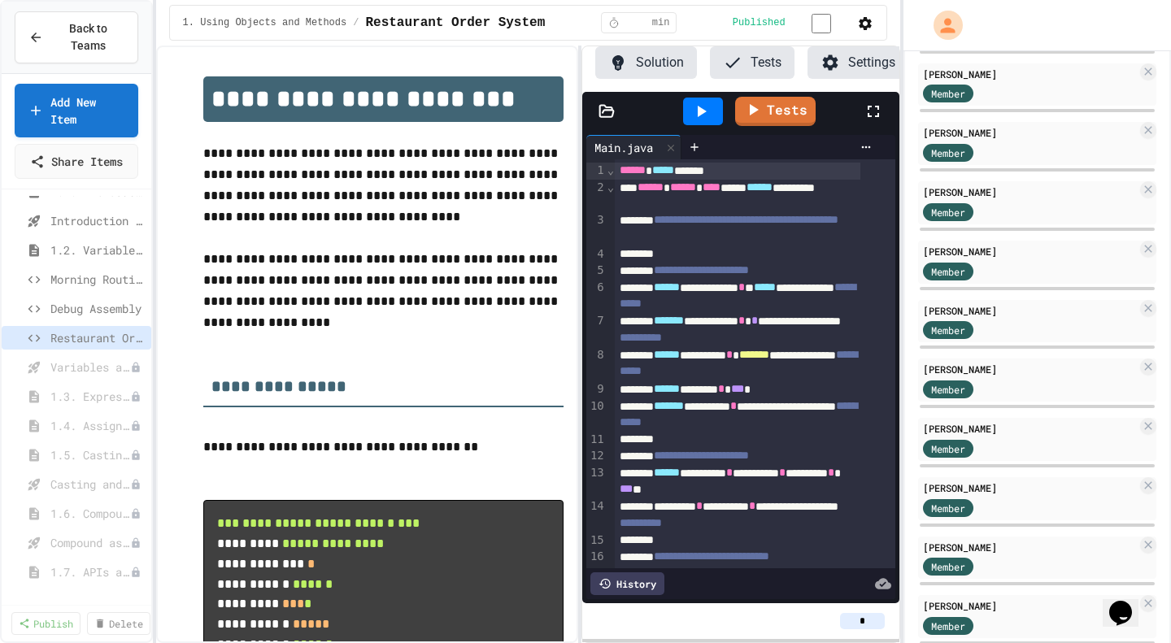
scroll to position [0, 89]
